Goal: Transaction & Acquisition: Purchase product/service

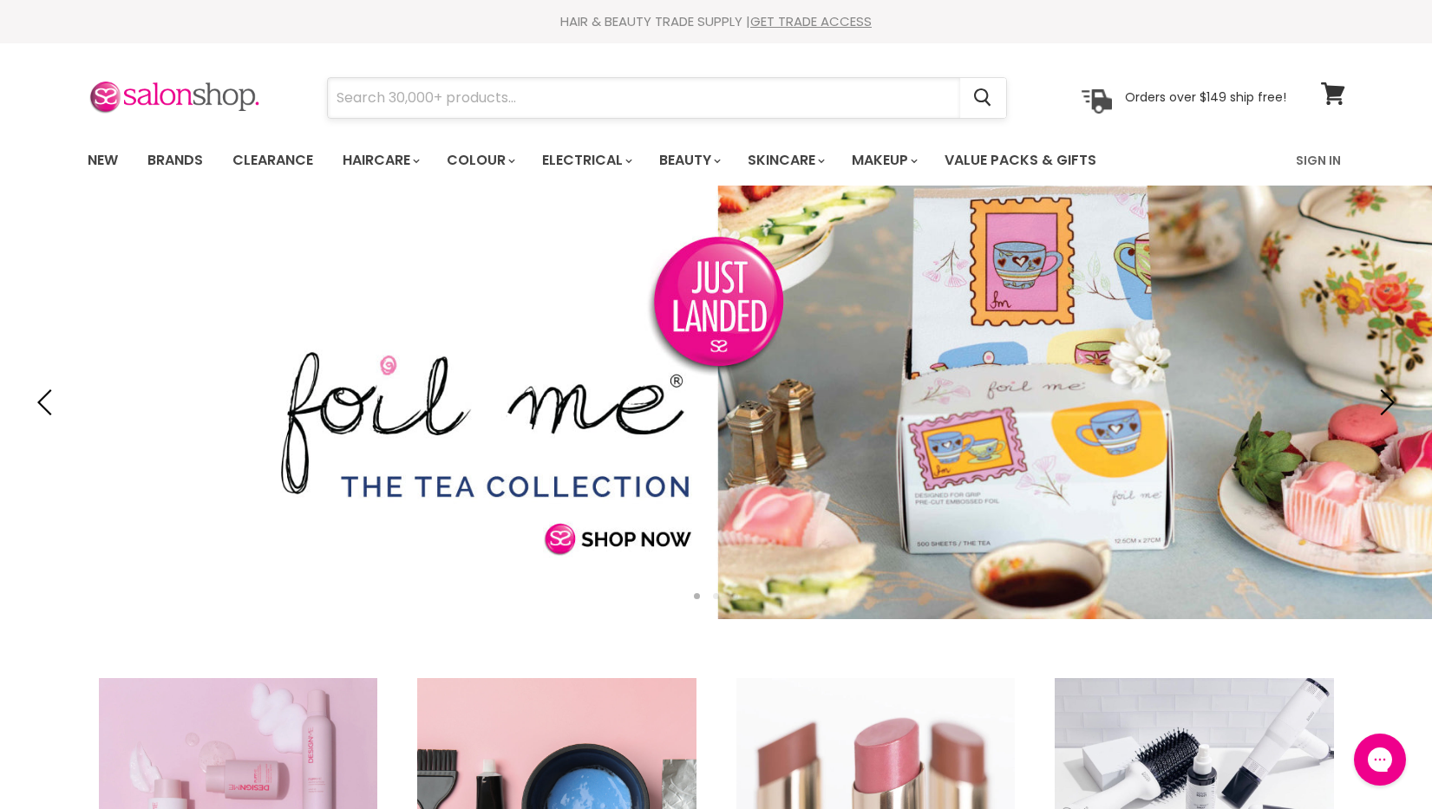
click at [457, 92] on input "Search" at bounding box center [644, 98] width 632 height 40
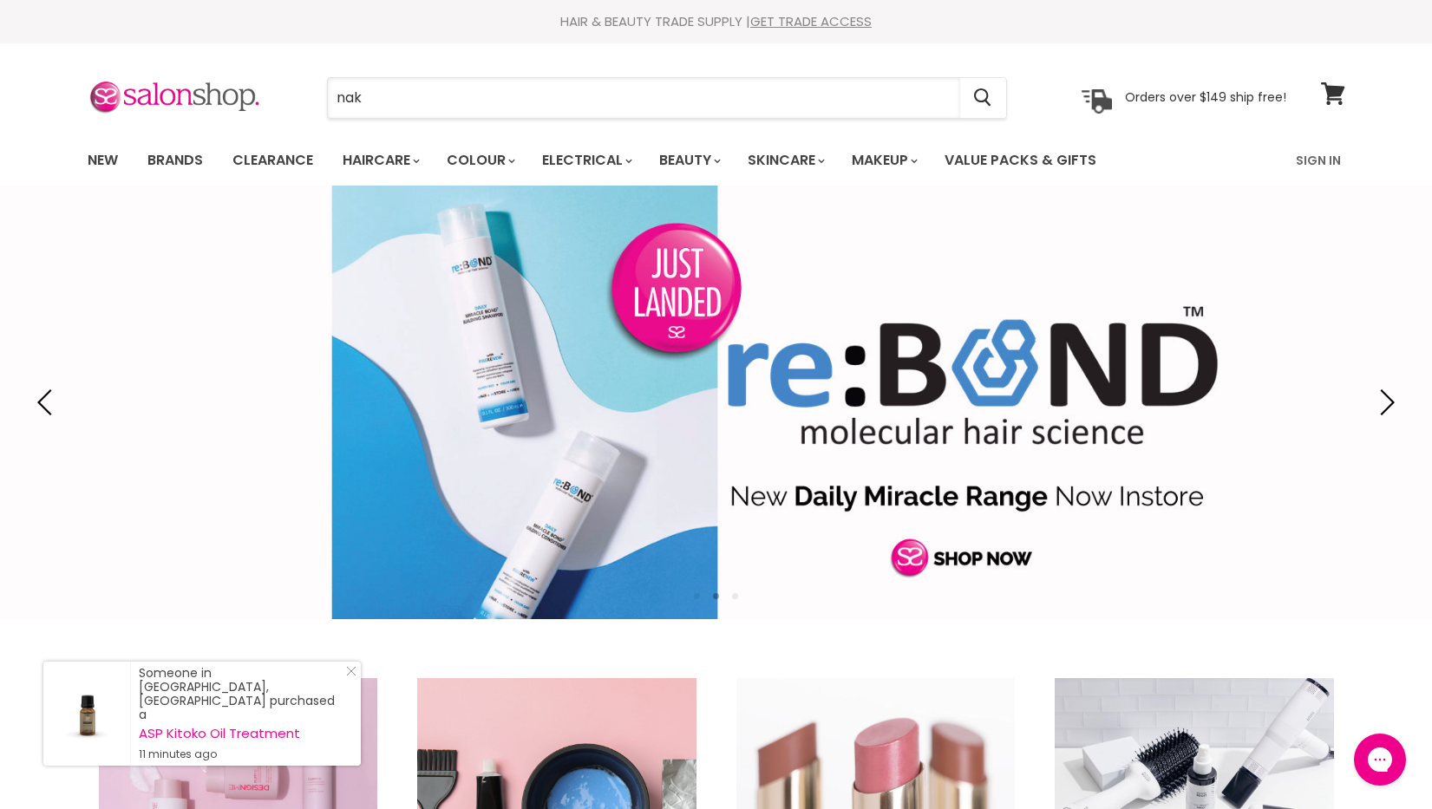
paste input "Colour Masque Gothic"
type input "nak Colour Masque Gothic"
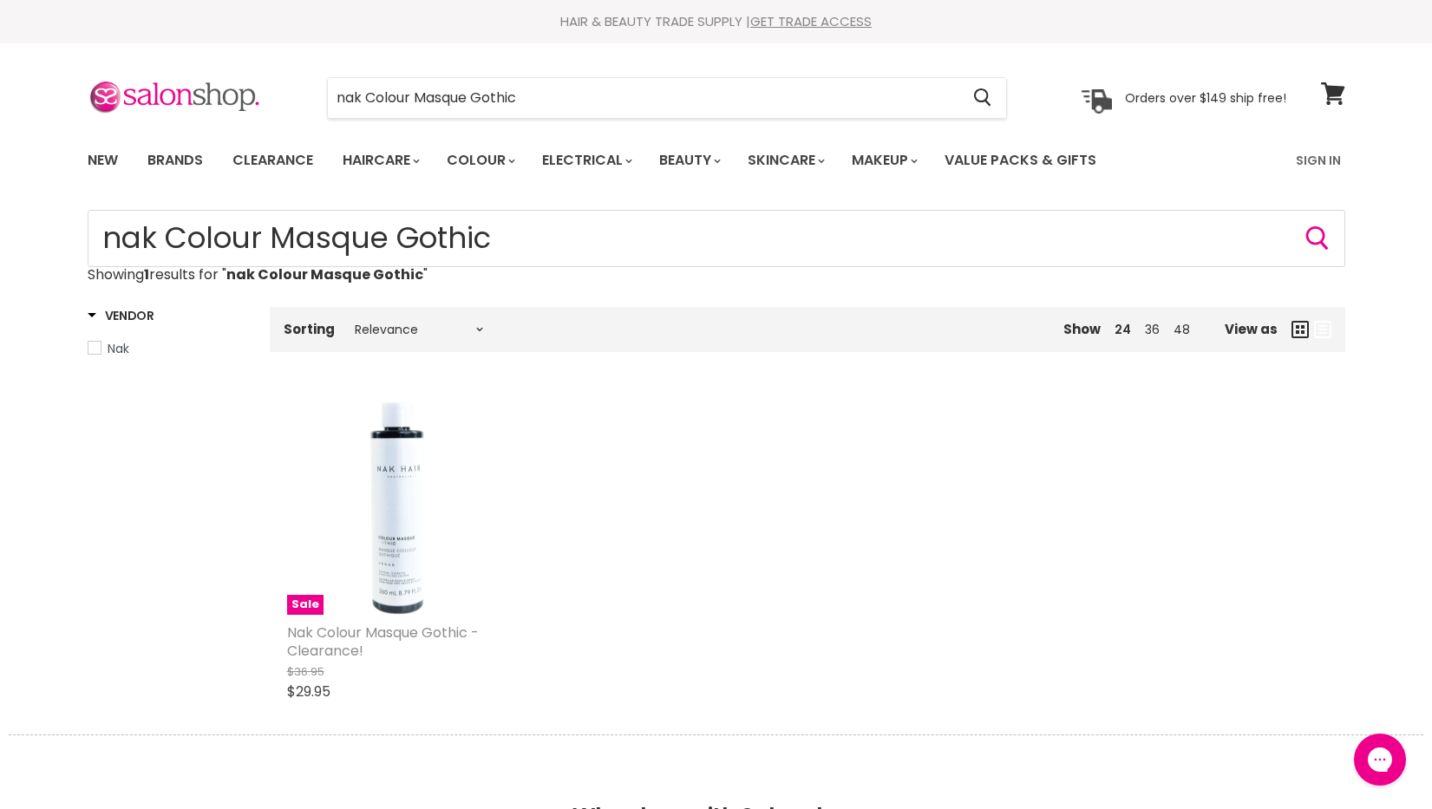
click at [339, 638] on link "Nak Colour Masque Gothic - Clearance!" at bounding box center [383, 642] width 192 height 38
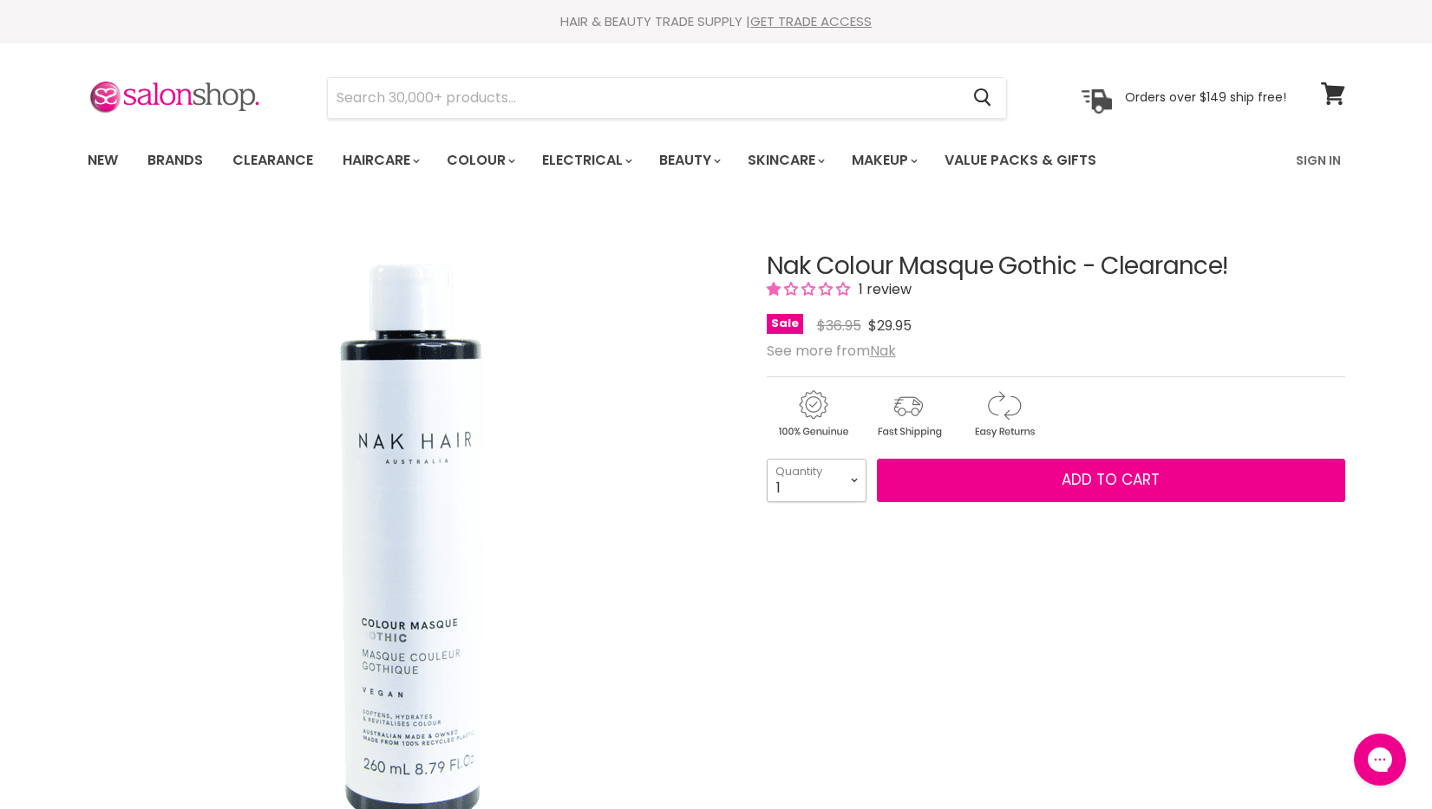
click at [852, 478] on select "1 2 3 4 5 6 7 8 9 10+" at bounding box center [817, 480] width 100 height 43
select select "2"
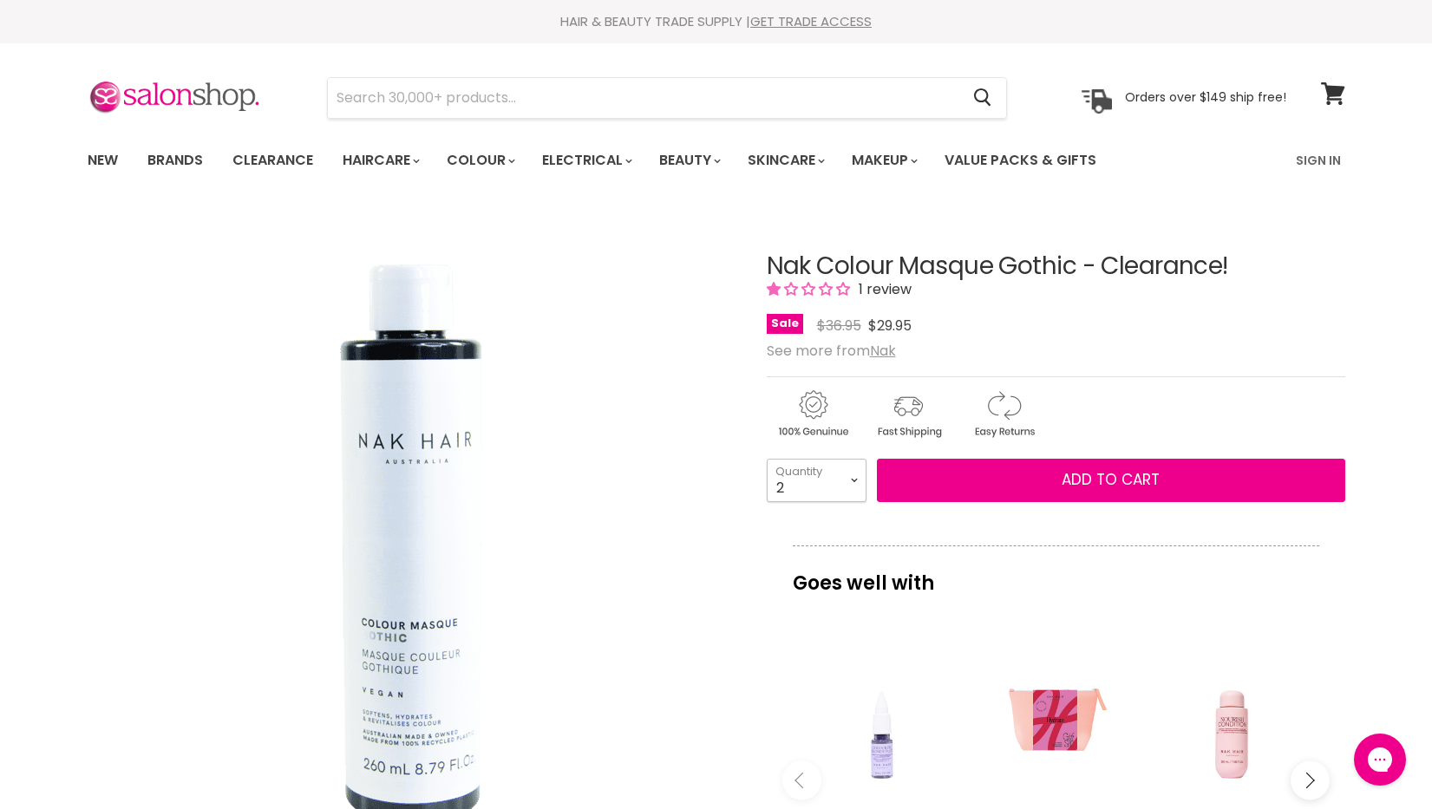
click at [767, 459] on select "1 2 3 4 5 6 7 8 9 10+" at bounding box center [817, 480] width 100 height 43
type input "2"
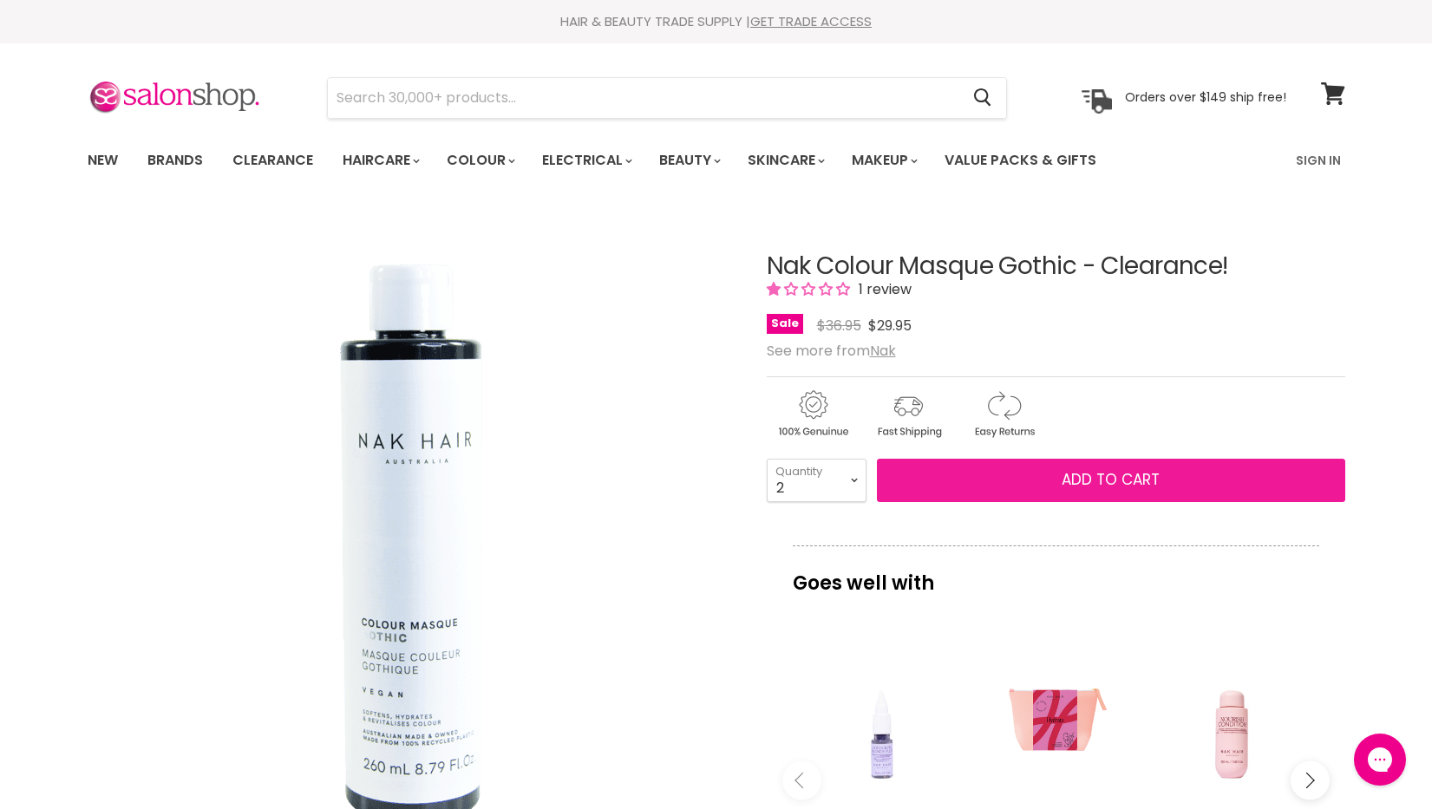
click at [1055, 479] on button "Add to cart" at bounding box center [1111, 480] width 468 height 43
click at [1126, 471] on span "Add to cart" at bounding box center [1110, 479] width 98 height 21
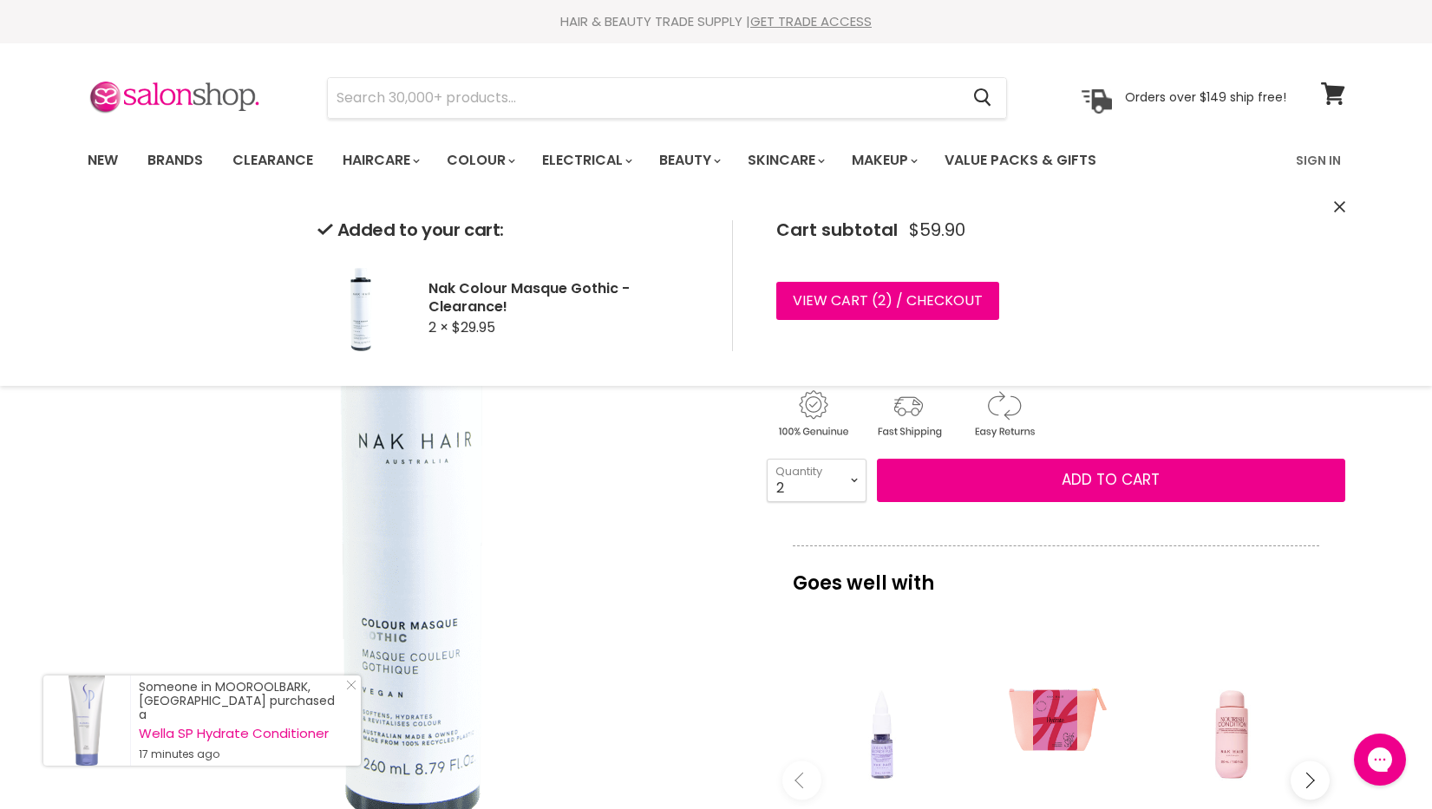
click at [676, 459] on img "Nak Colour Masque Gothic - Clearance! image. Click or Scroll to Zoom." at bounding box center [411, 533] width 584 height 584
